Goal: Task Accomplishment & Management: Manage account settings

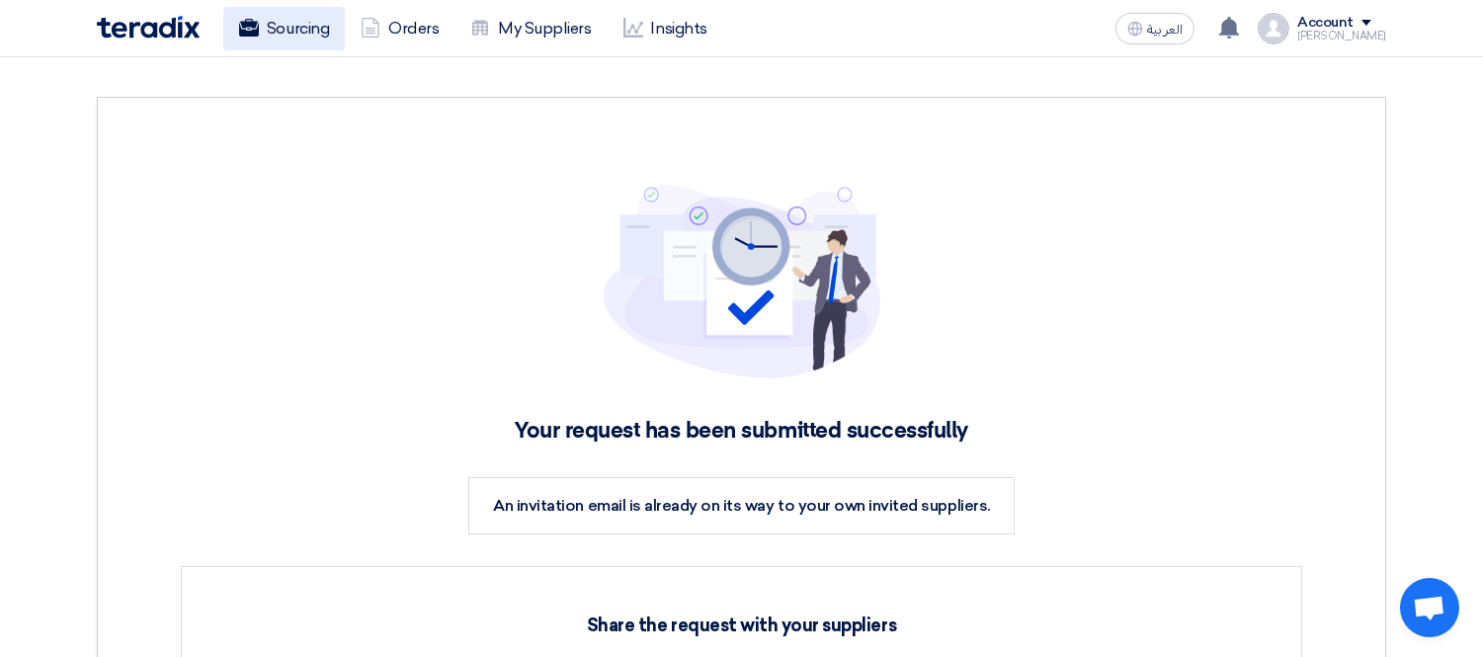
click at [294, 31] on link "Sourcing" at bounding box center [284, 28] width 122 height 43
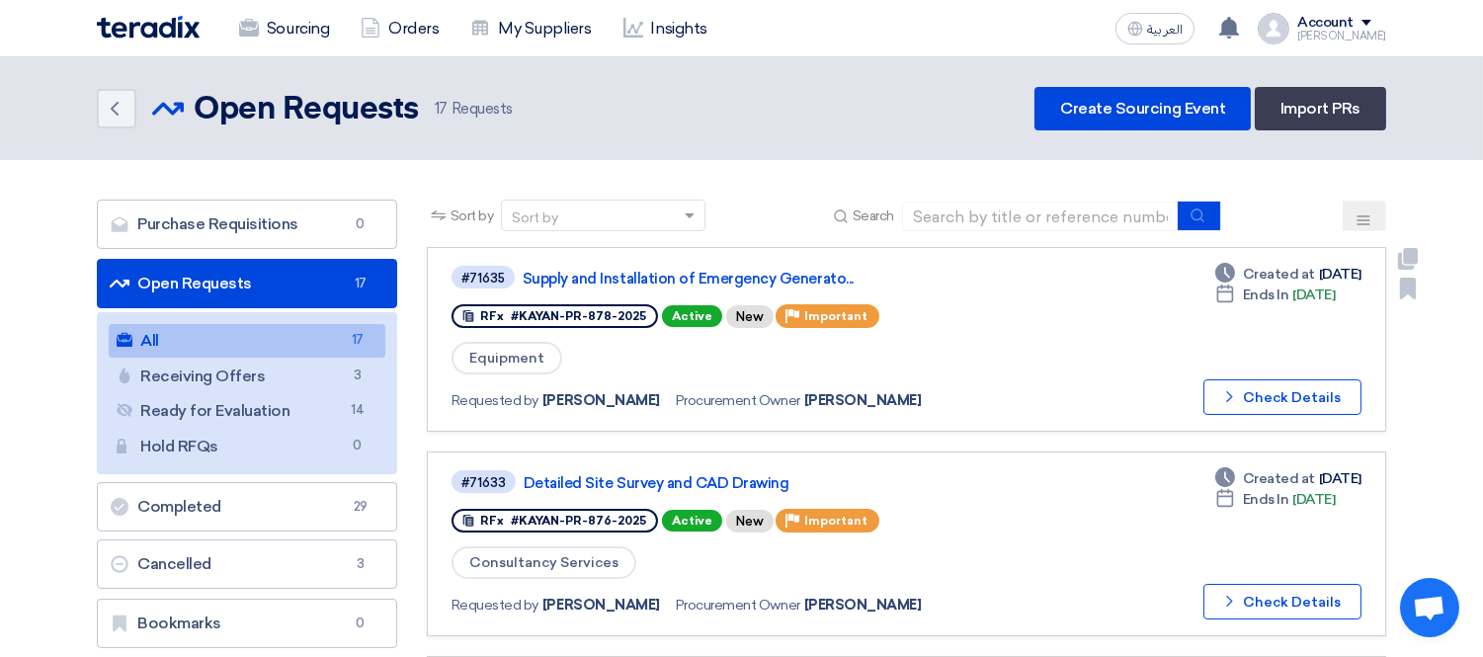
scroll to position [219, 0]
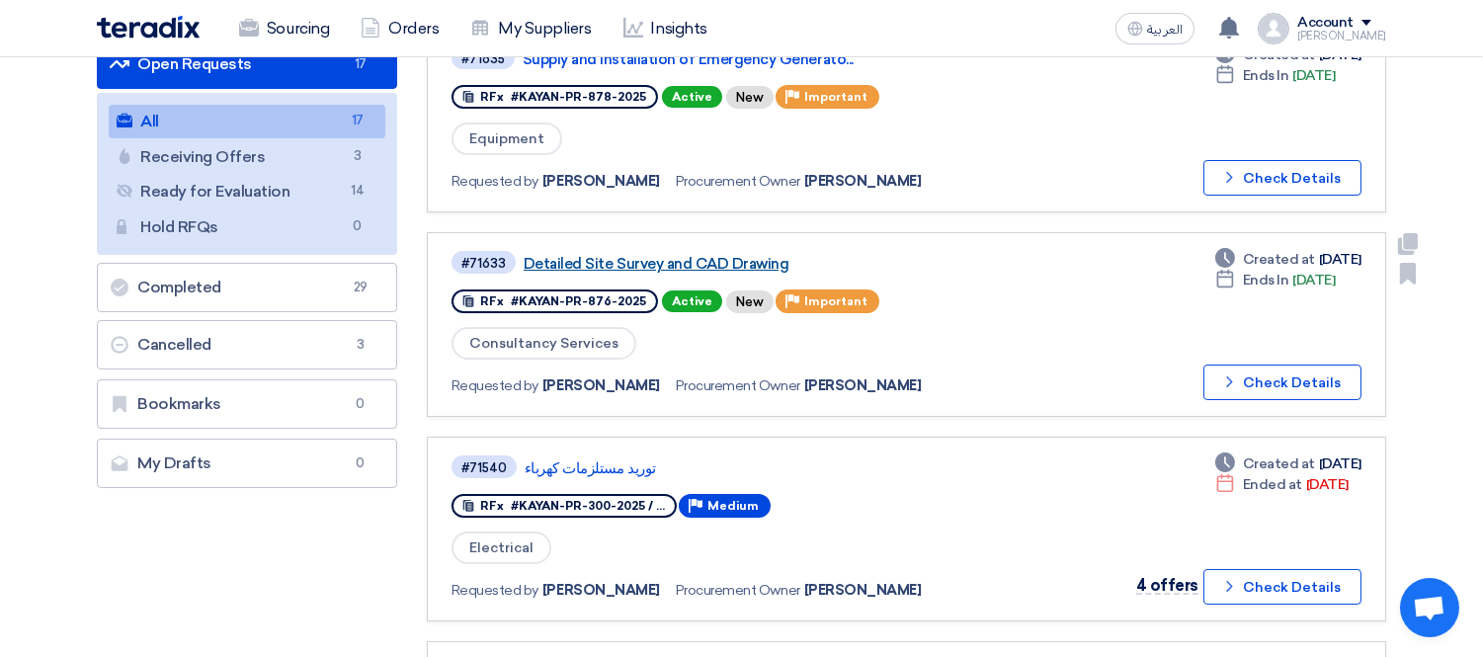
click at [733, 263] on link "Detailed Site Survey and CAD Drawing" at bounding box center [771, 264] width 494 height 18
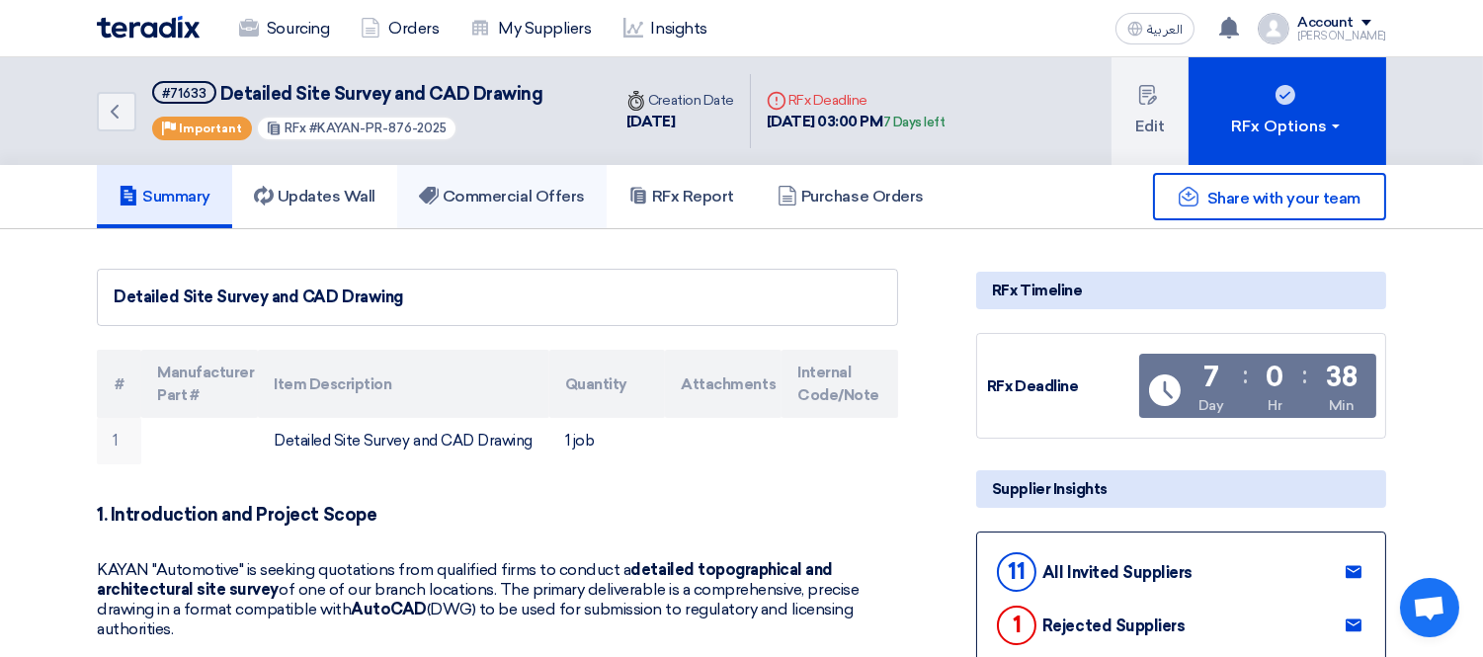
click at [488, 206] on link "Commercial Offers" at bounding box center [502, 196] width 210 height 63
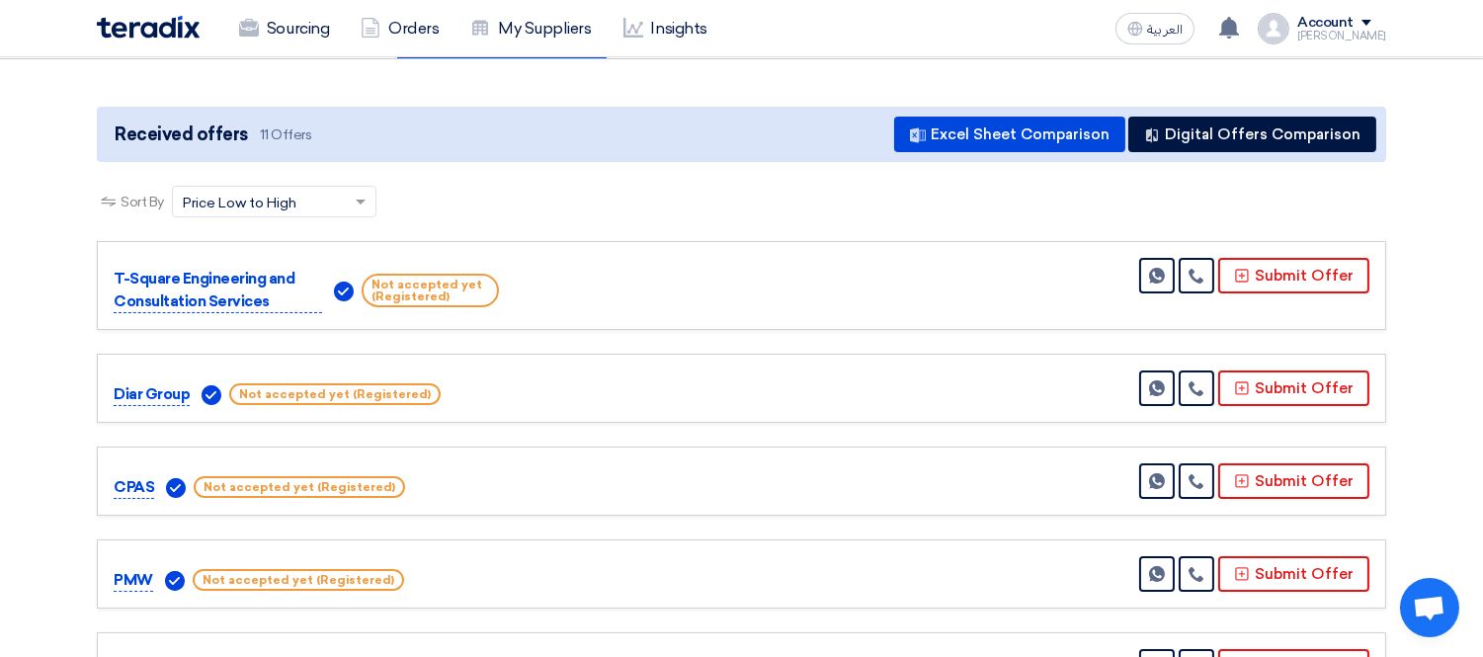
scroll to position [219, 0]
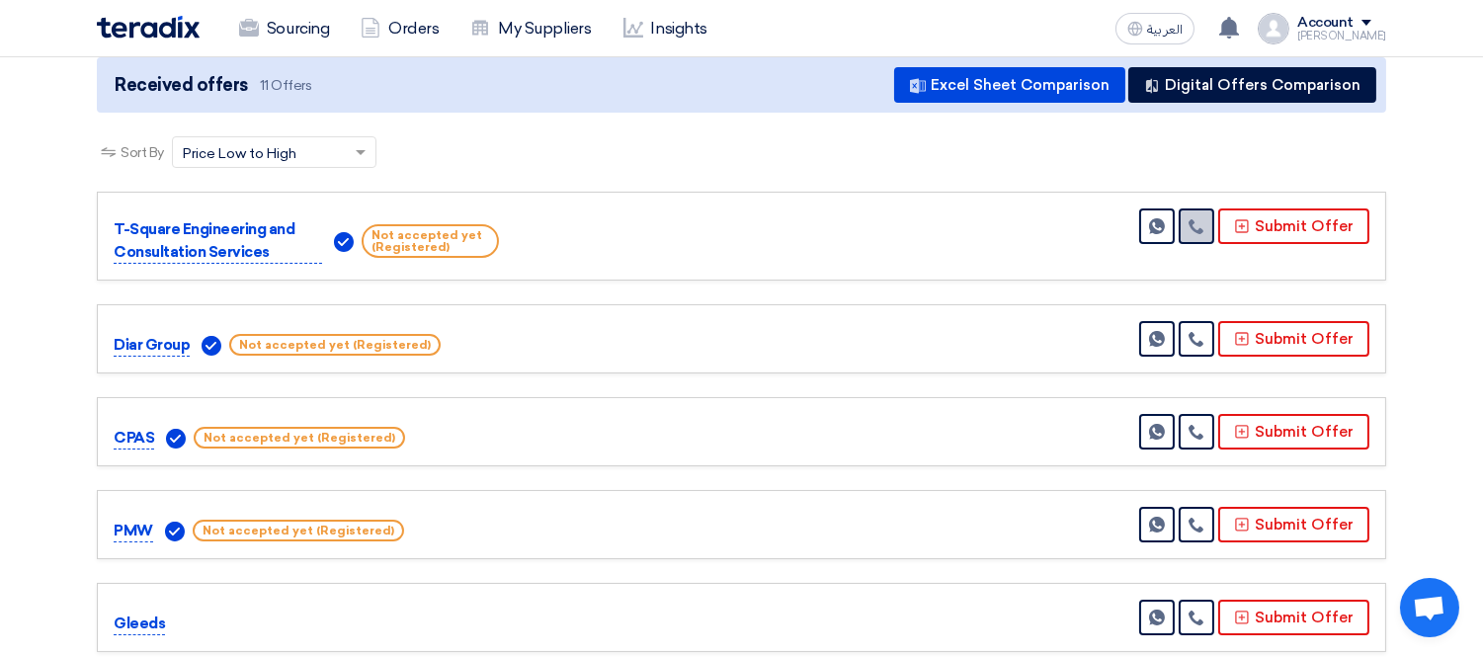
click at [1199, 218] on icon at bounding box center [1197, 226] width 16 height 16
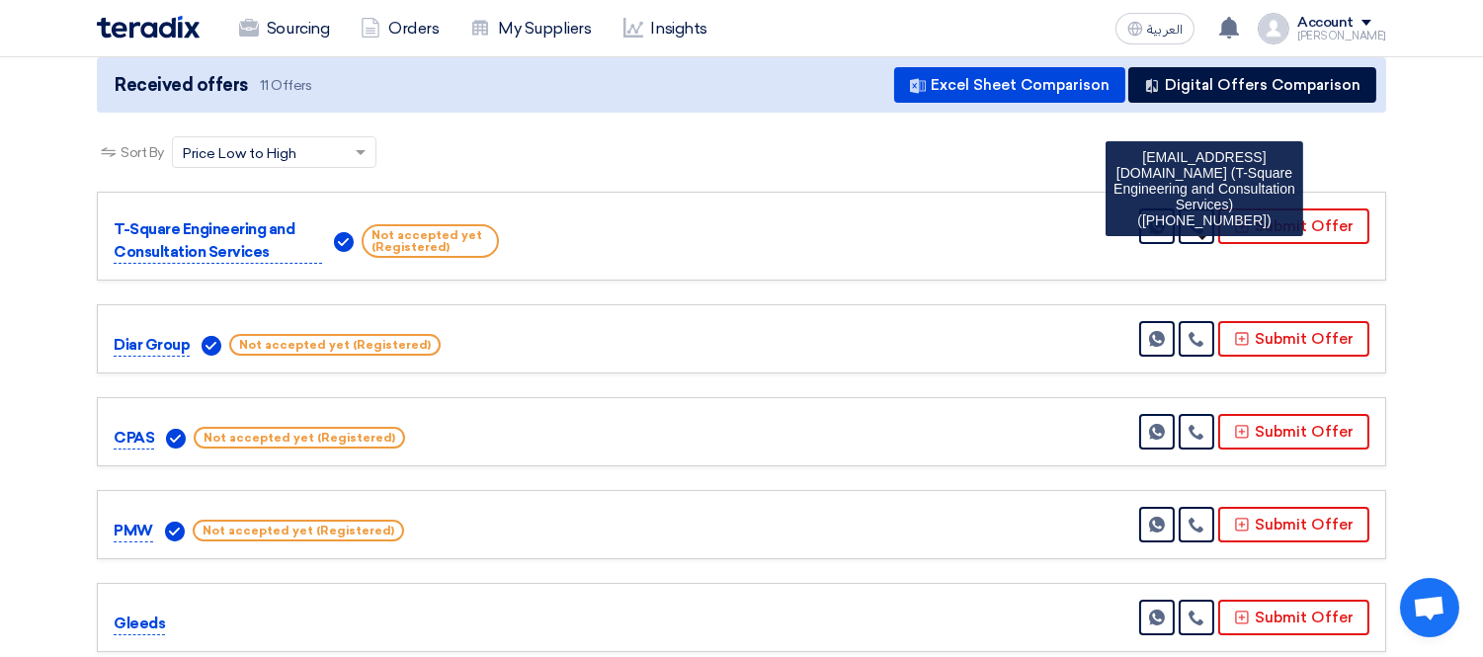
click at [754, 165] on div "Sort By Sort by × Price Low to High ×" at bounding box center [742, 163] width 1290 height 55
